Goal: Transaction & Acquisition: Obtain resource

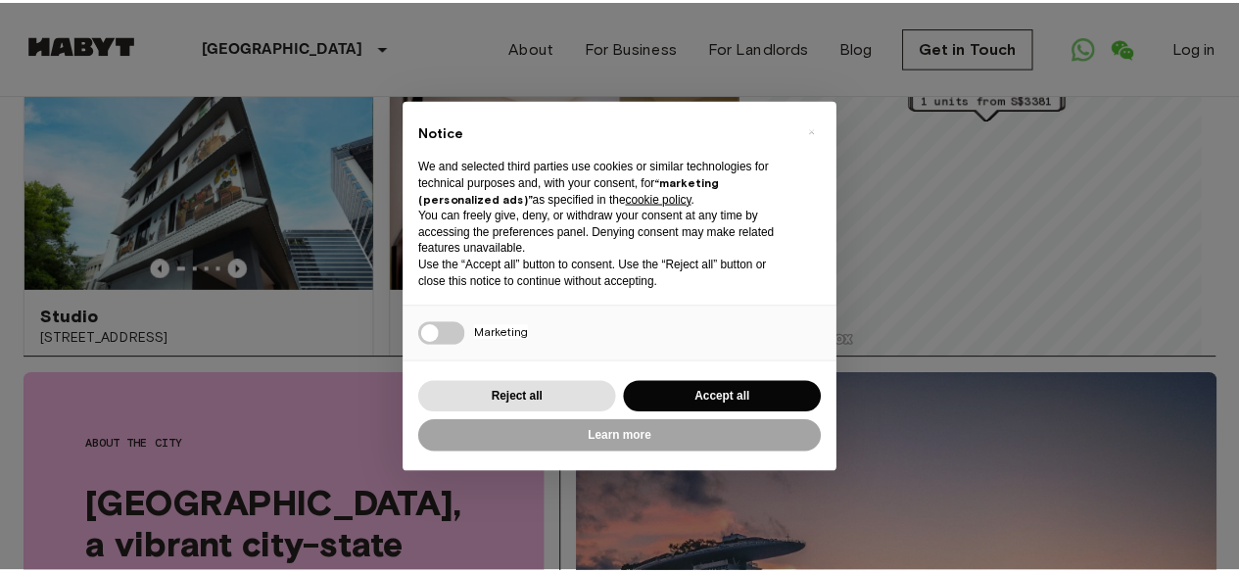
scroll to position [217, 0]
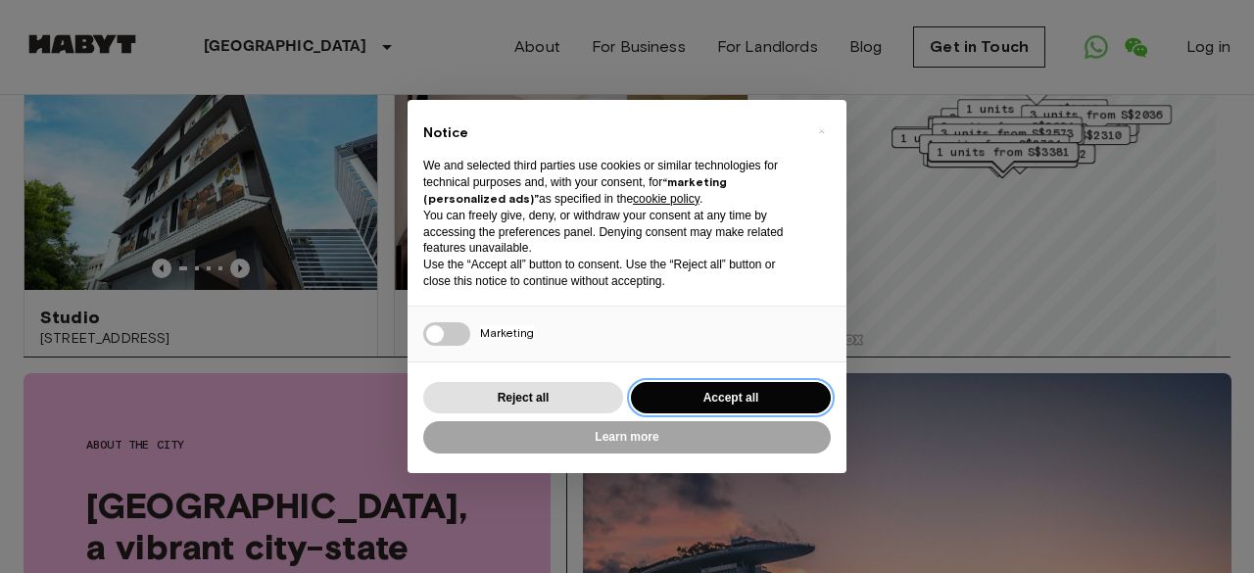
click at [705, 393] on button "Accept all" at bounding box center [731, 398] width 200 height 32
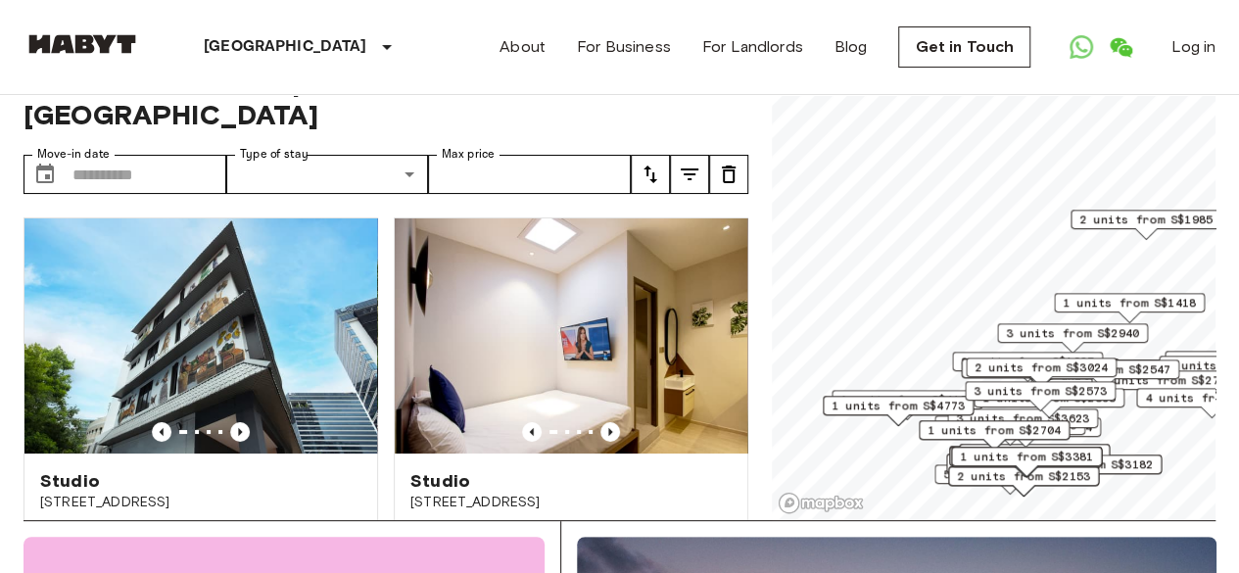
scroll to position [0, 0]
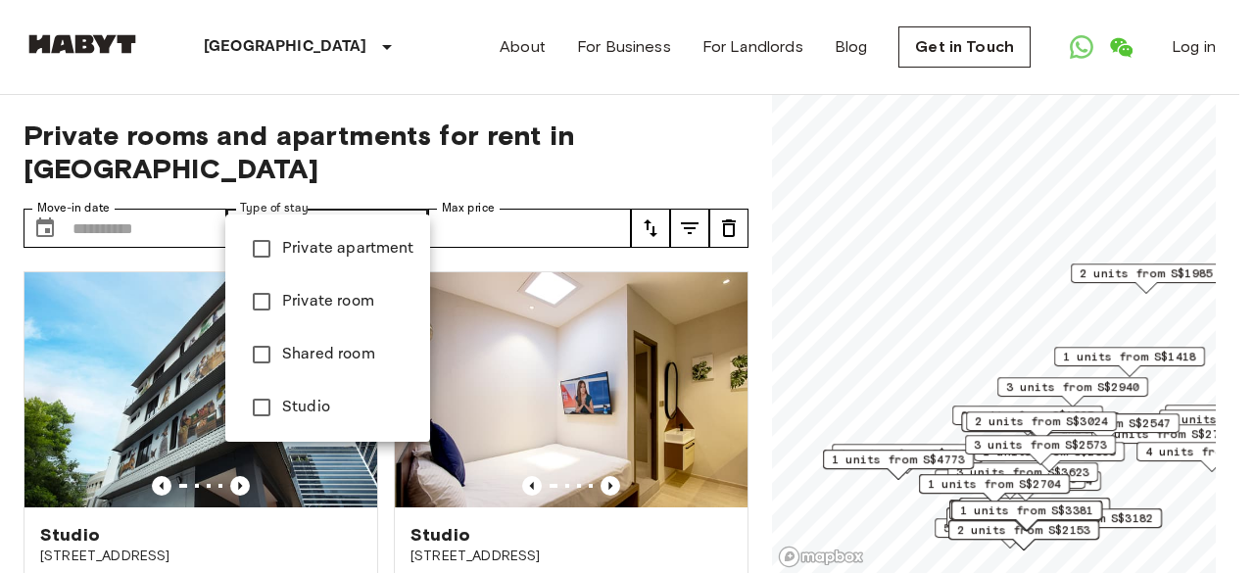
click at [407, 199] on div at bounding box center [627, 286] width 1254 height 573
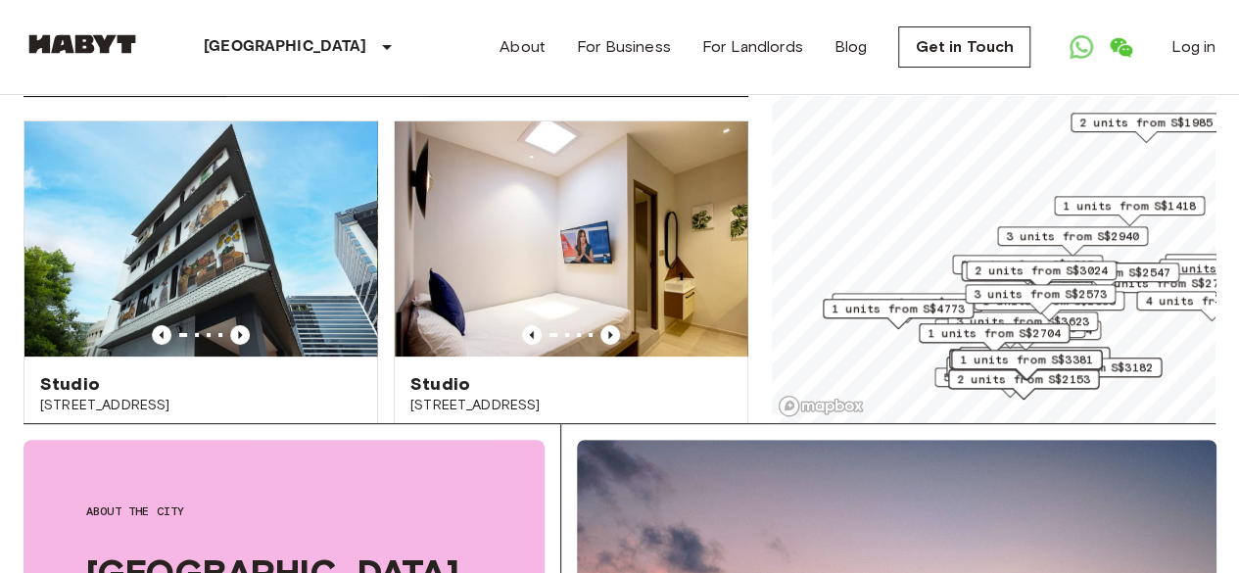
scroll to position [231, 0]
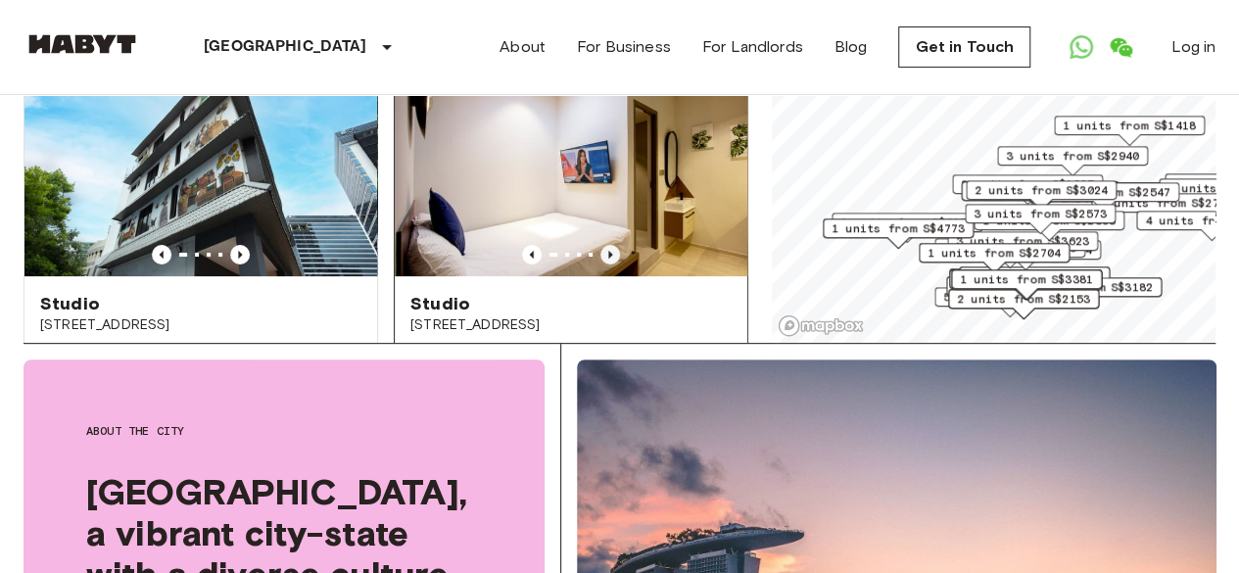
click at [600, 245] on icon "Previous image" at bounding box center [610, 255] width 20 height 20
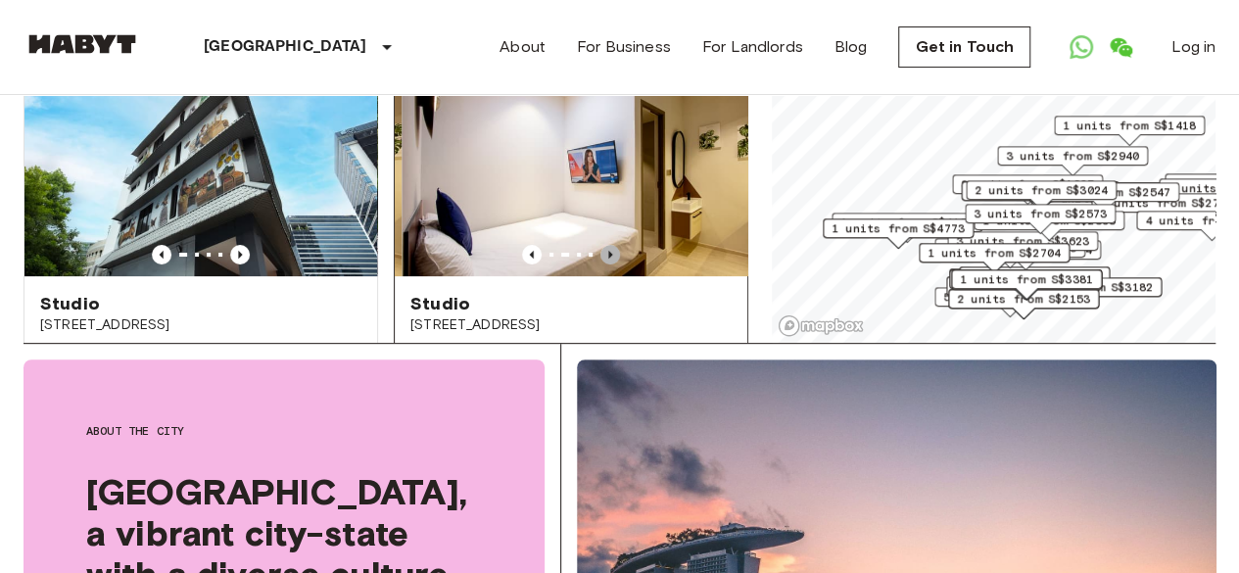
click at [600, 245] on icon "Previous image" at bounding box center [610, 255] width 20 height 20
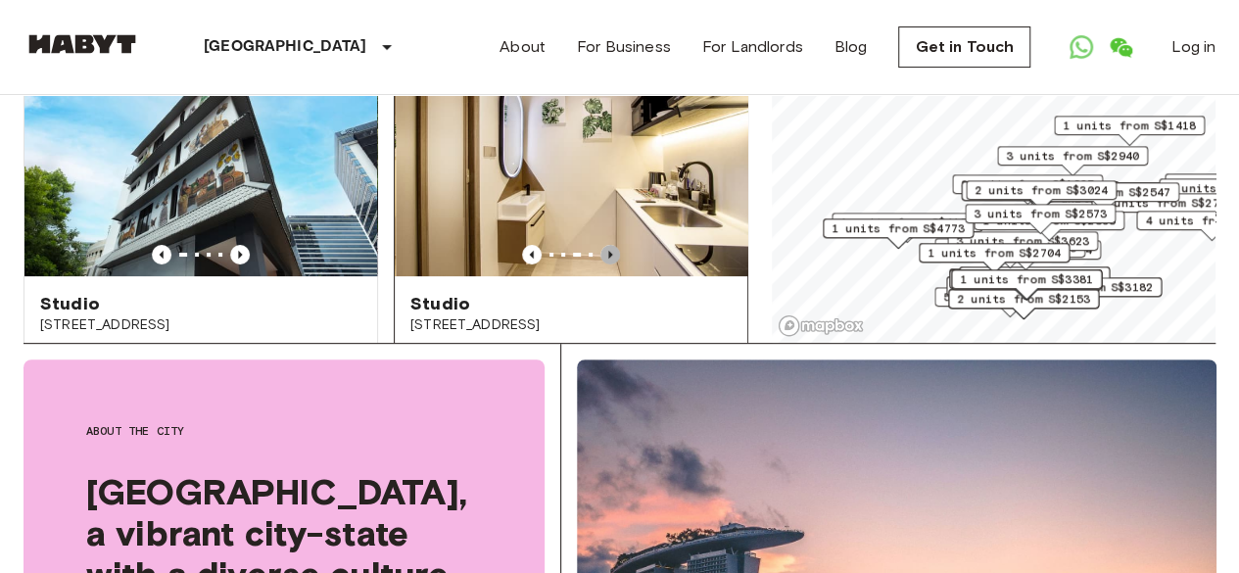
click at [600, 245] on icon "Previous image" at bounding box center [610, 255] width 20 height 20
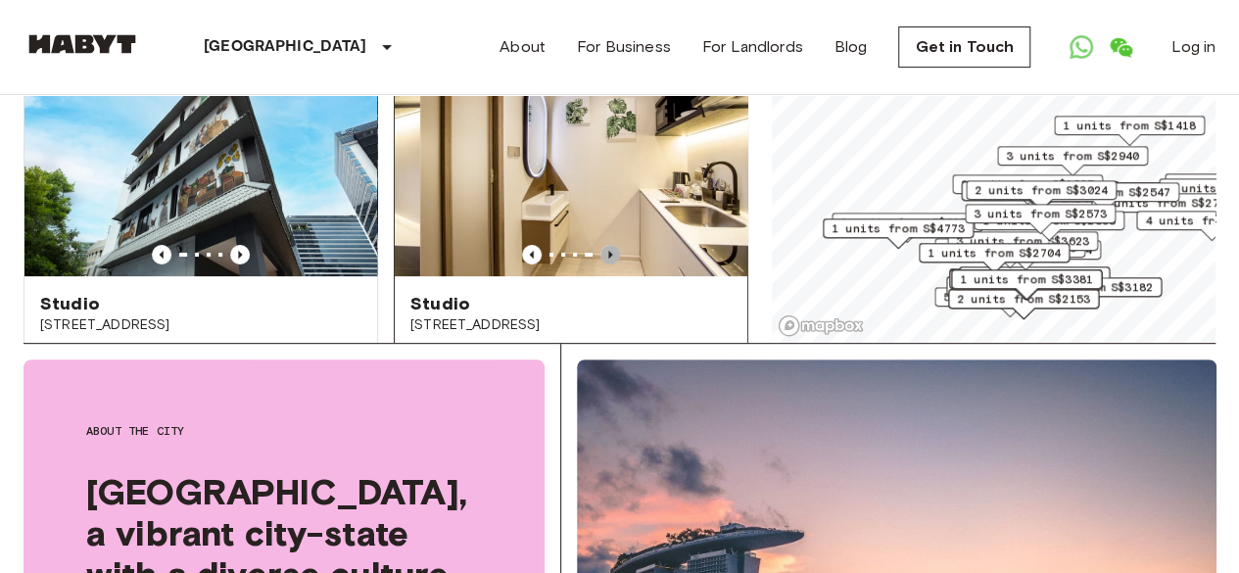
click at [600, 245] on icon "Previous image" at bounding box center [610, 255] width 20 height 20
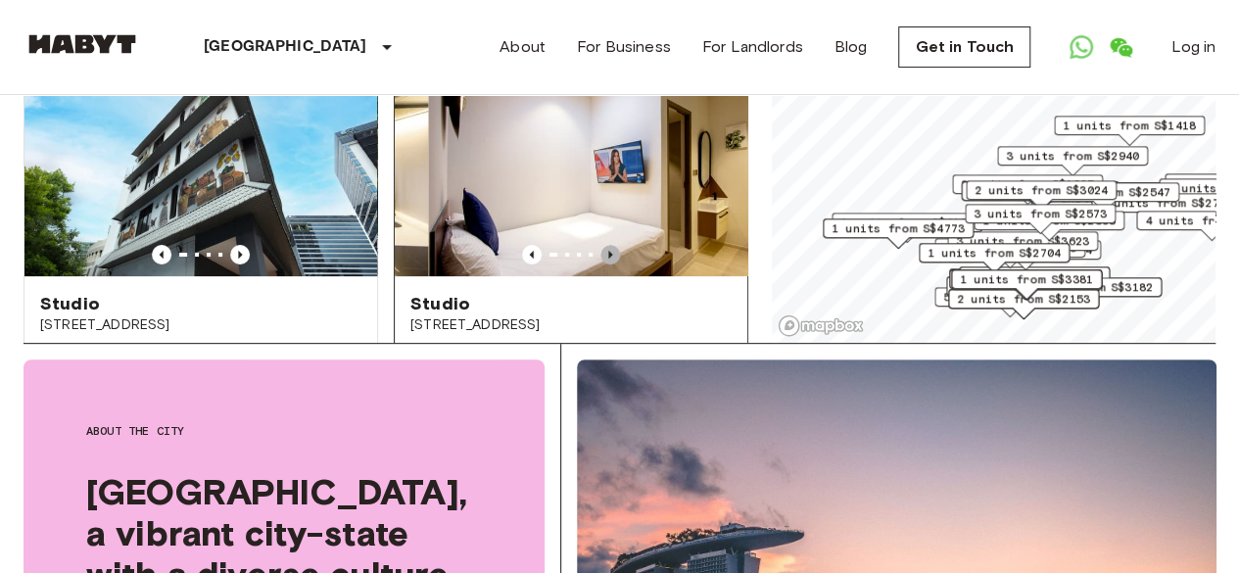
click at [600, 245] on icon "Previous image" at bounding box center [610, 255] width 20 height 20
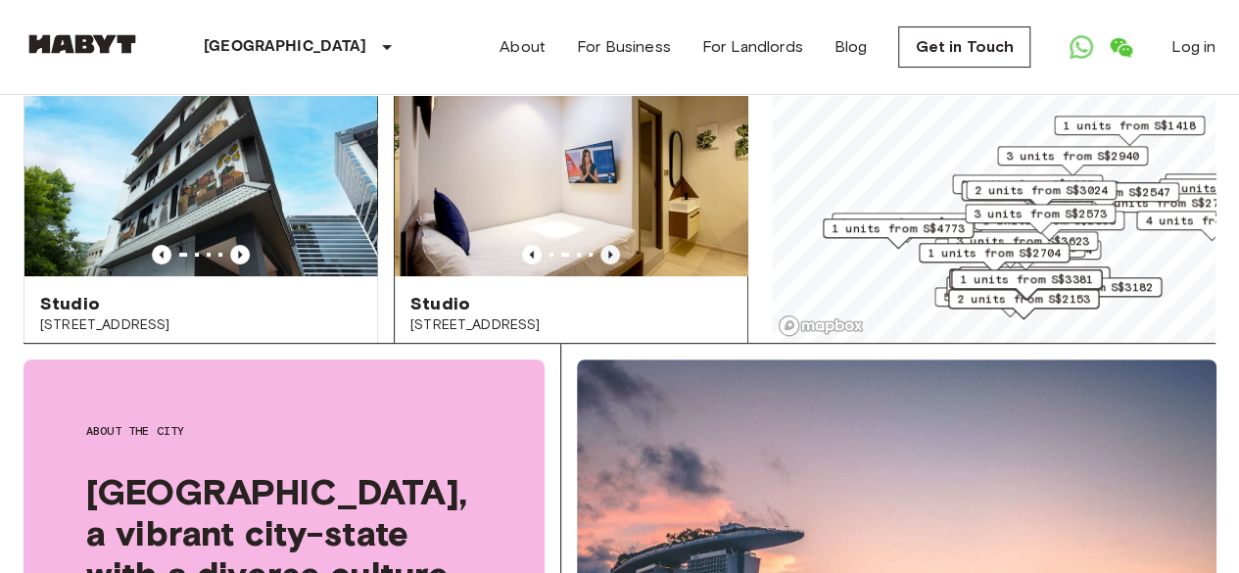
click at [600, 245] on icon "Previous image" at bounding box center [610, 255] width 20 height 20
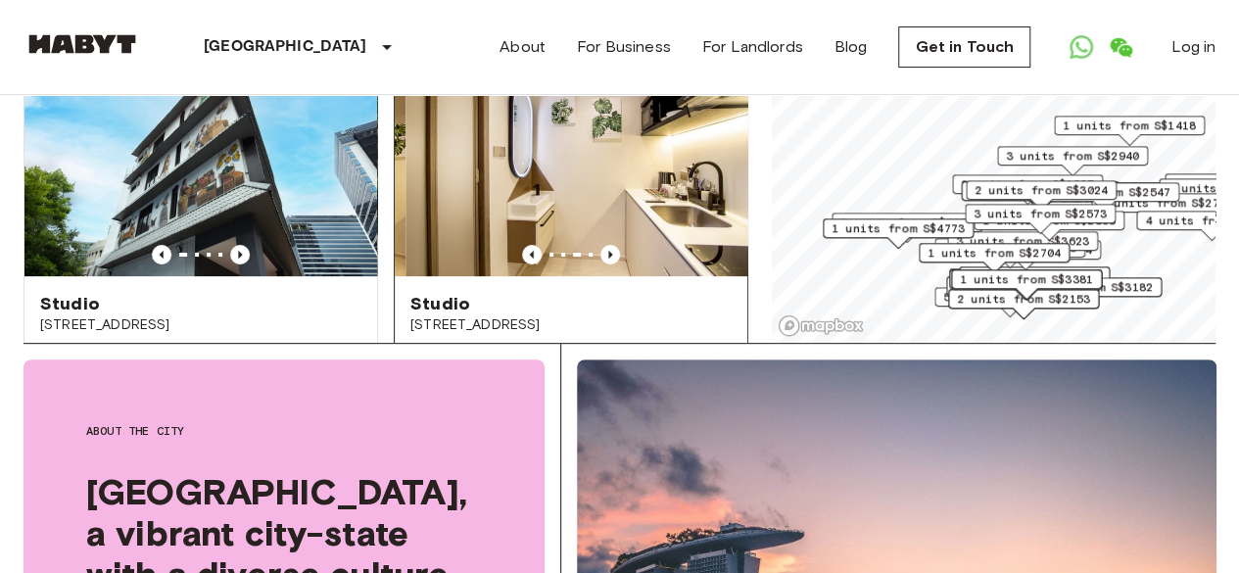
click at [567, 298] on div "Studio 471 Balestier Road" at bounding box center [571, 313] width 353 height 74
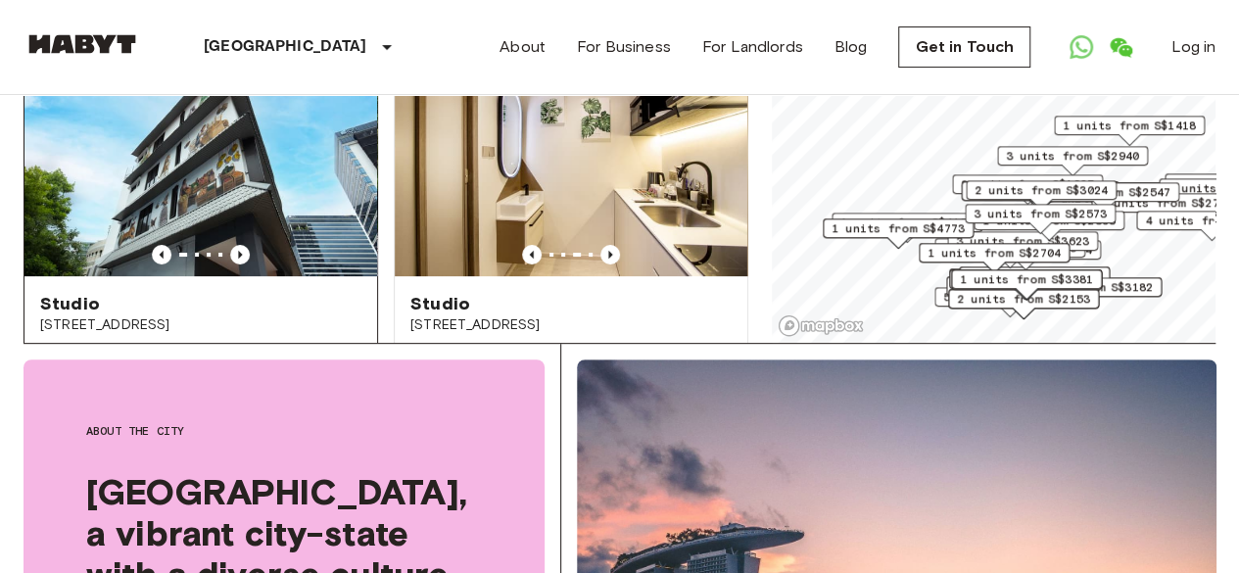
click at [261, 201] on img at bounding box center [200, 158] width 353 height 235
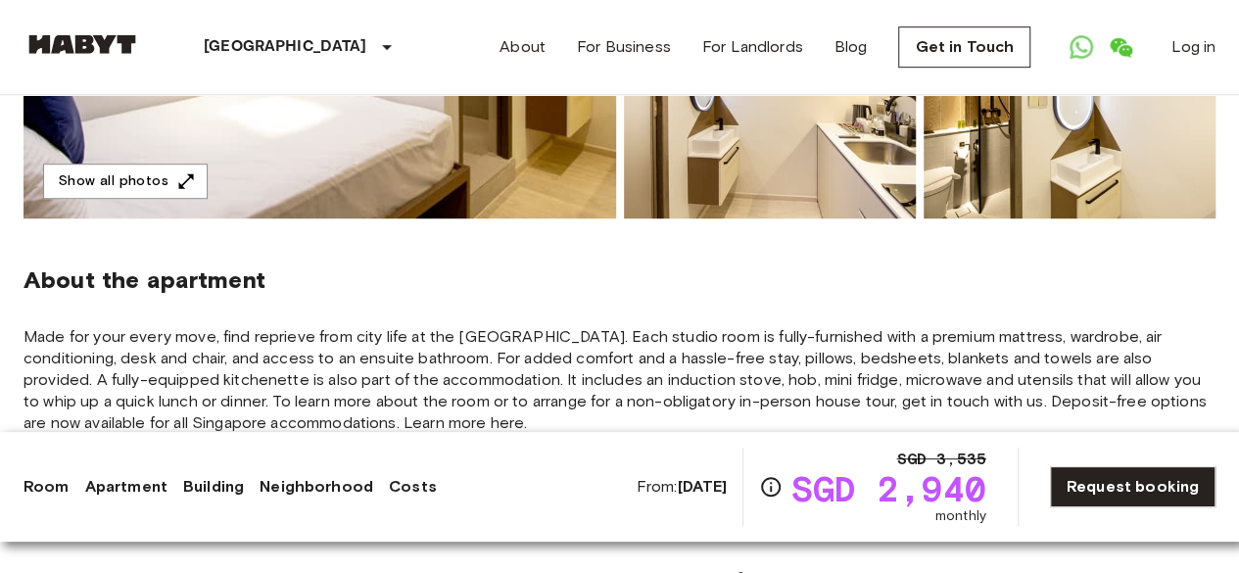
scroll to position [395, 0]
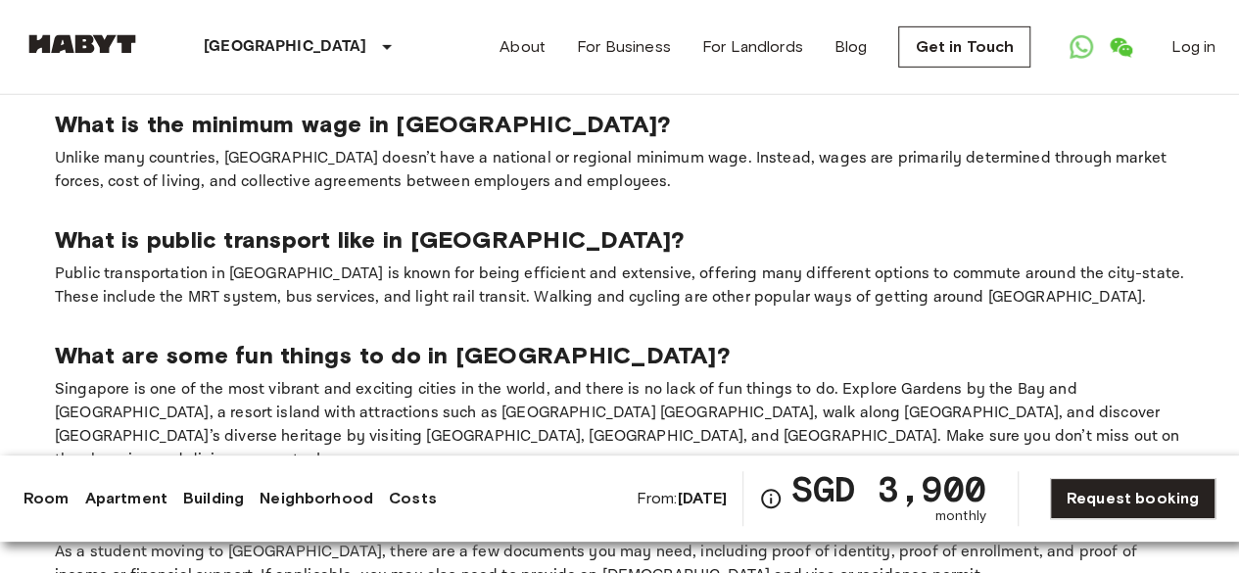
scroll to position [3138, 0]
